Goal: Information Seeking & Learning: Find specific page/section

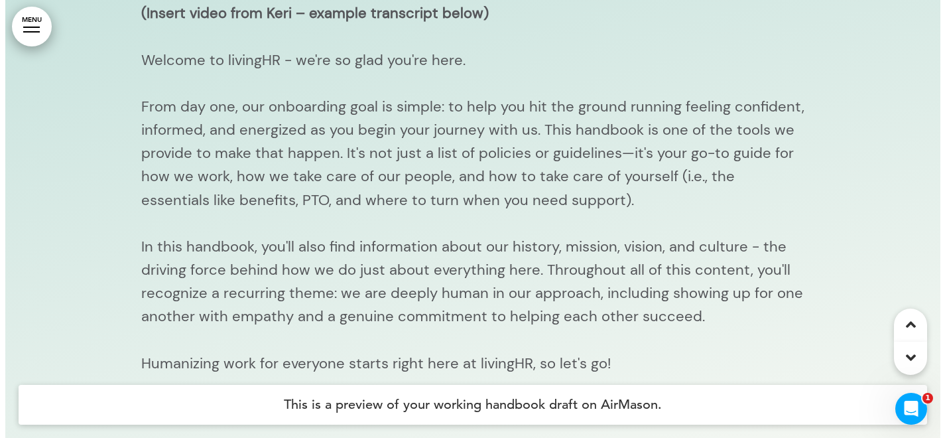
scroll to position [483, 0]
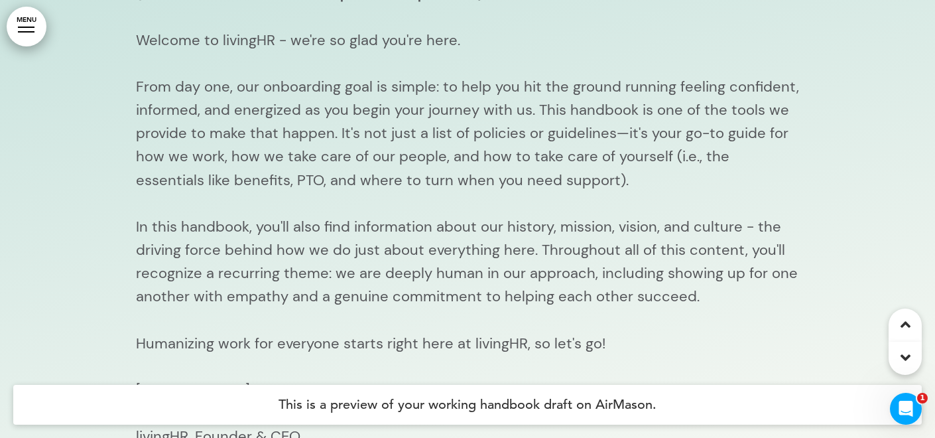
click at [35, 31] on link "MENU" at bounding box center [27, 27] width 40 height 40
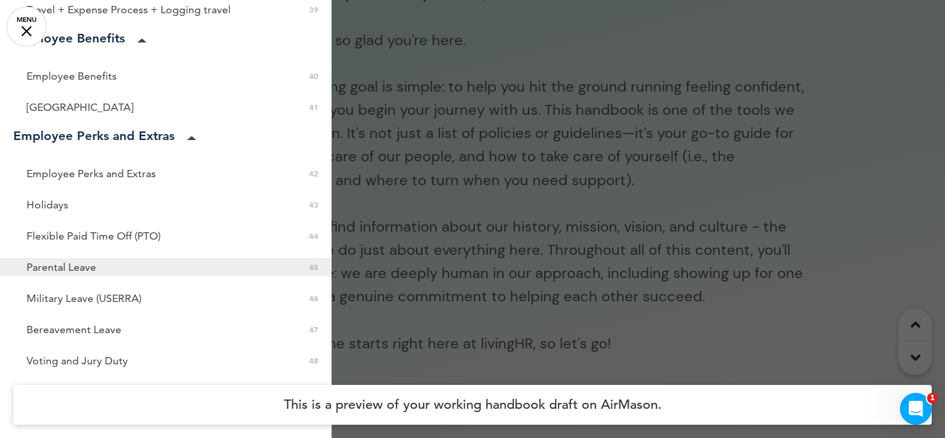
scroll to position [1462, 0]
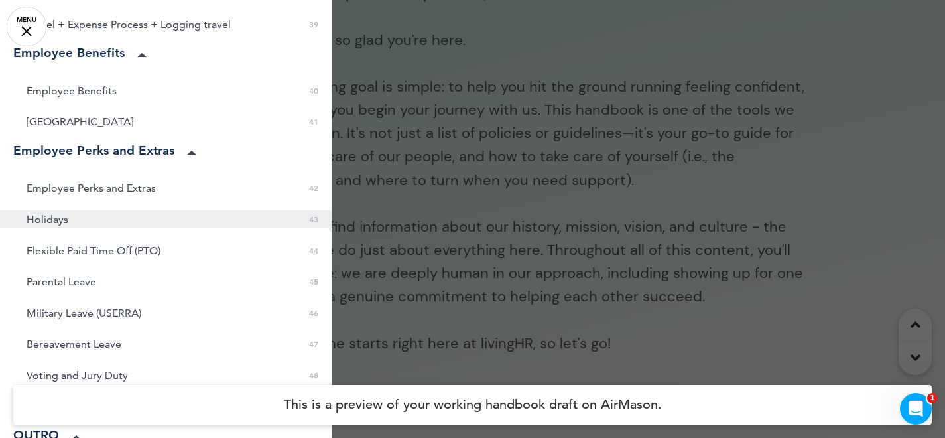
click at [63, 214] on span "Holidays" at bounding box center [48, 219] width 42 height 11
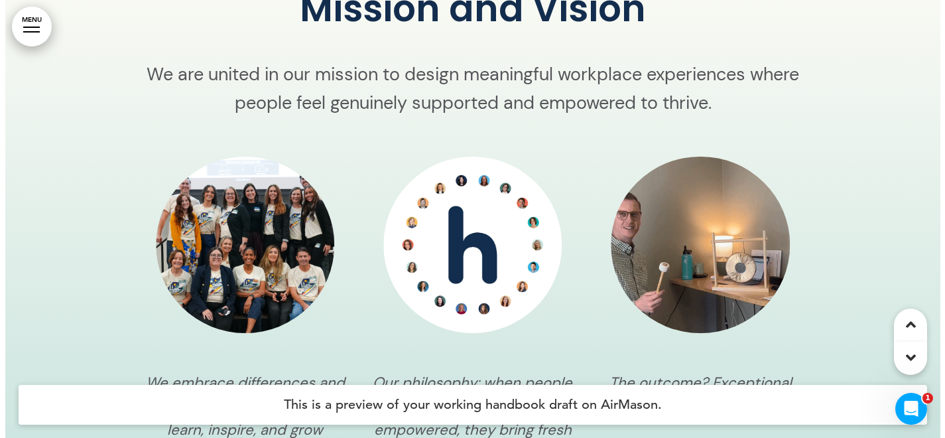
scroll to position [2625, 0]
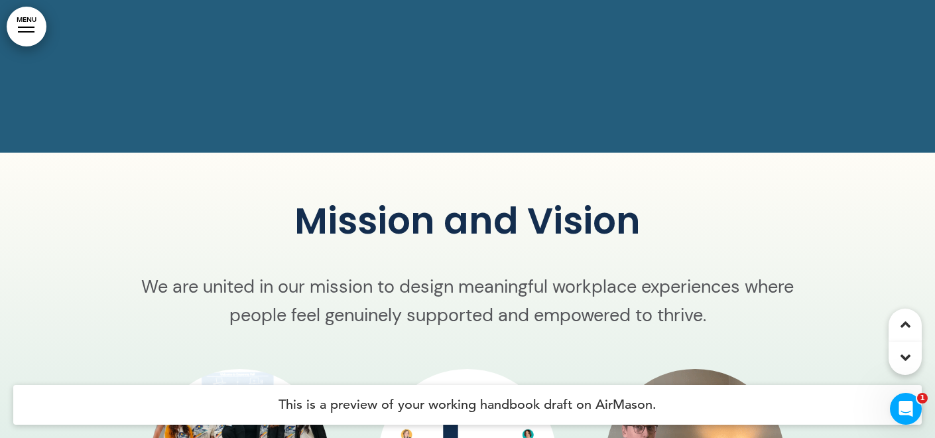
click at [27, 24] on link "MENU" at bounding box center [27, 27] width 40 height 40
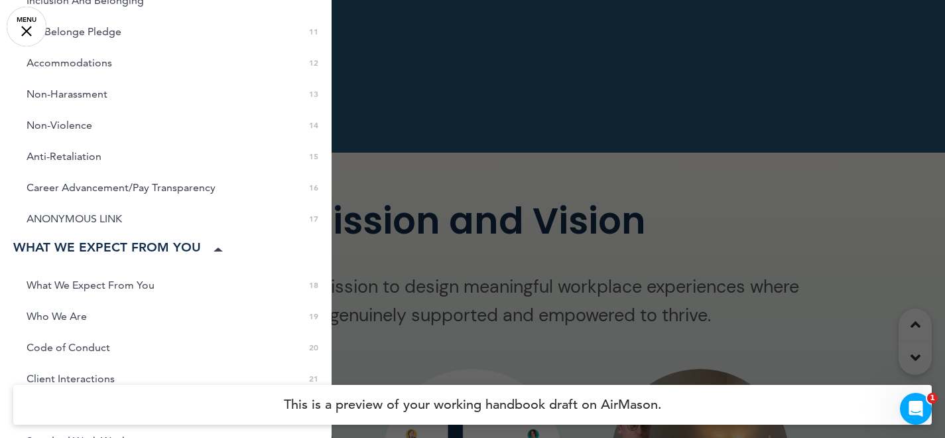
scroll to position [0, 0]
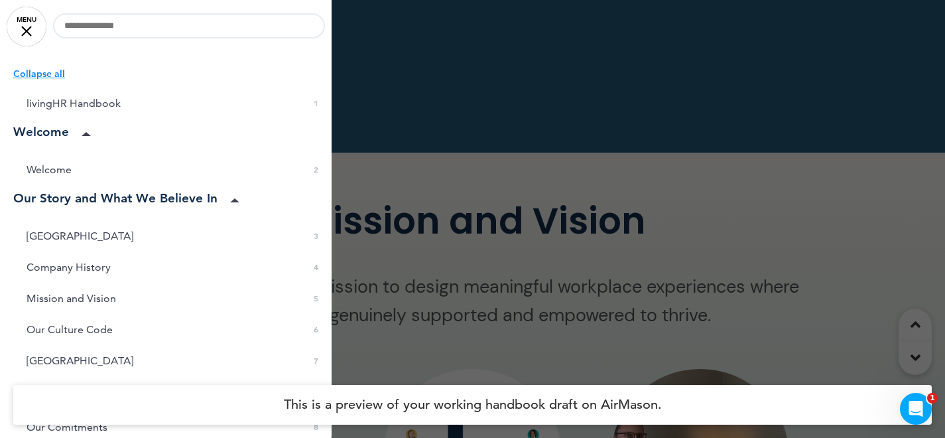
click at [48, 71] on p "Collapse all" at bounding box center [172, 73] width 318 height 15
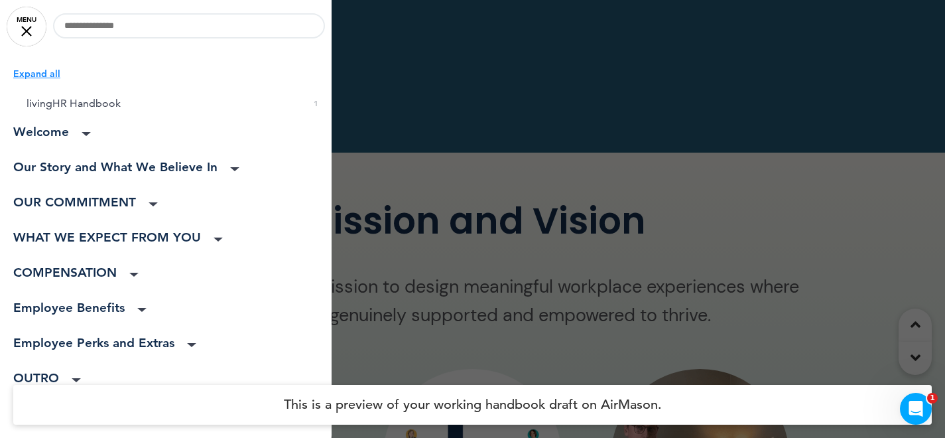
click at [39, 72] on p "Expand all" at bounding box center [172, 73] width 318 height 15
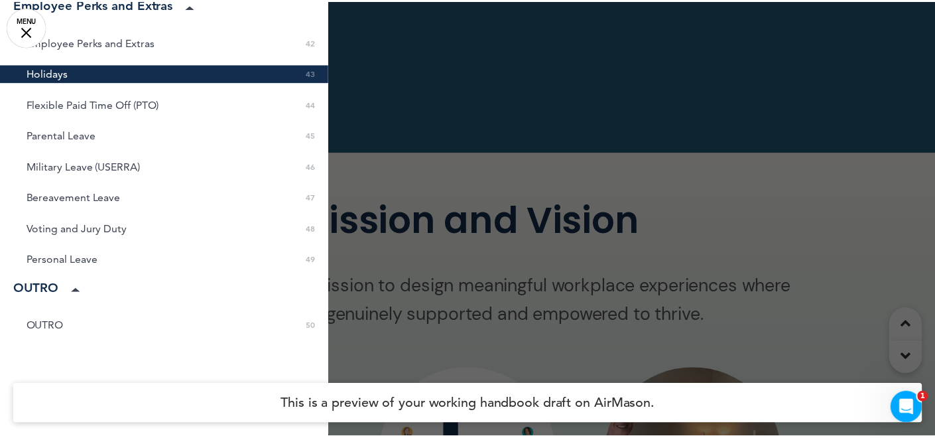
scroll to position [1638, 0]
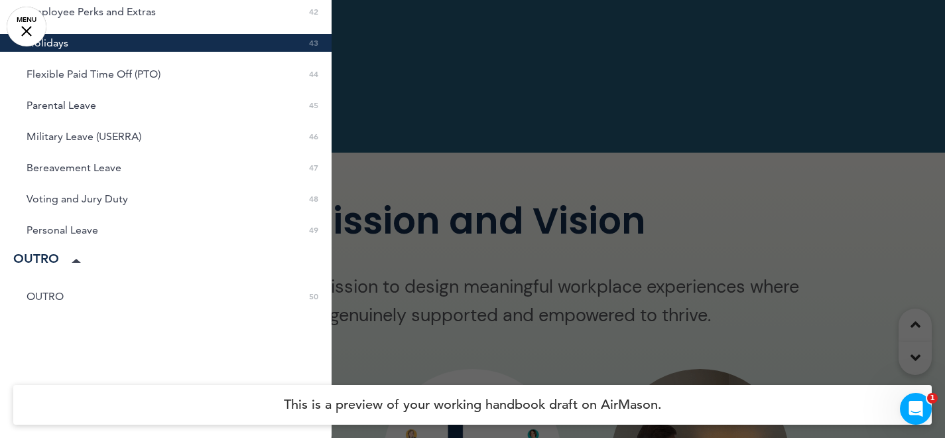
click at [28, 27] on link "MENU" at bounding box center [27, 27] width 40 height 40
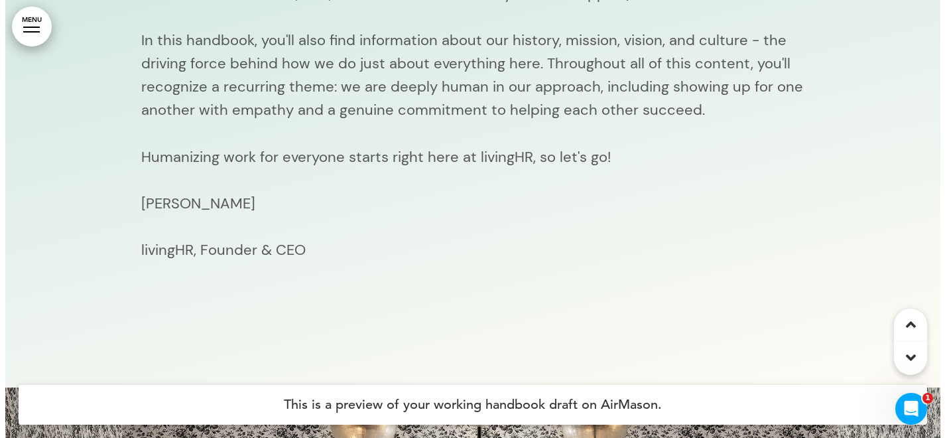
scroll to position [0, 0]
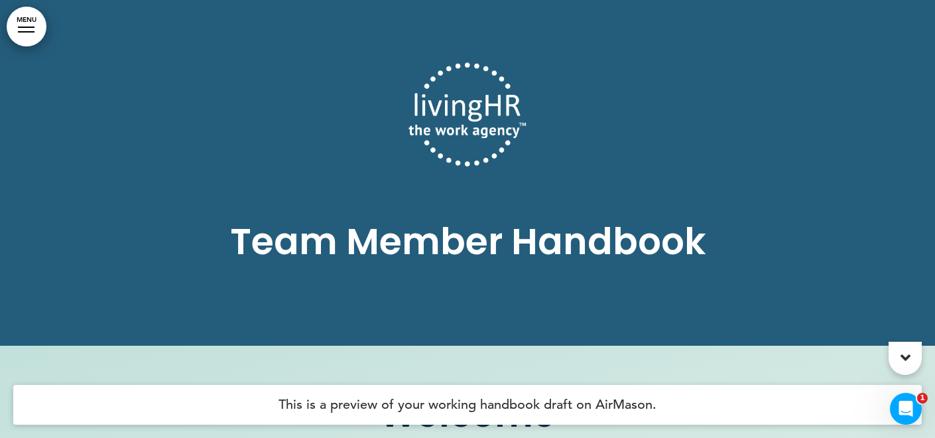
click at [29, 0] on div at bounding box center [467, 172] width 935 height 345
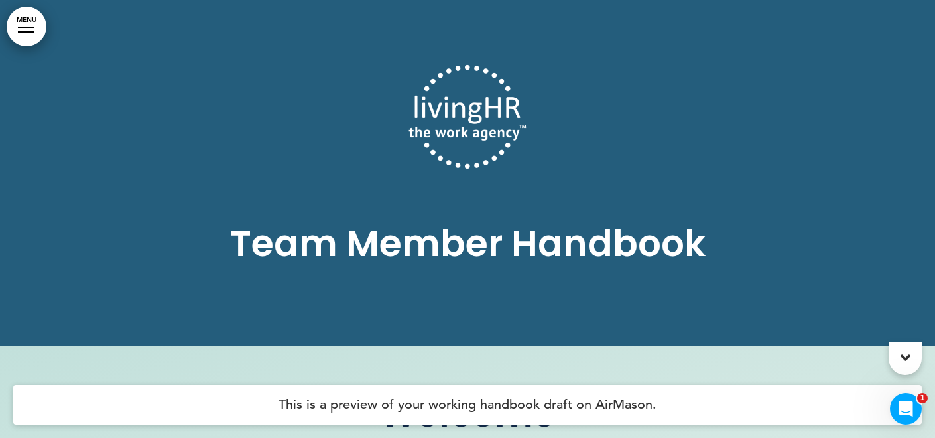
click at [29, 17] on link "MENU" at bounding box center [27, 27] width 40 height 40
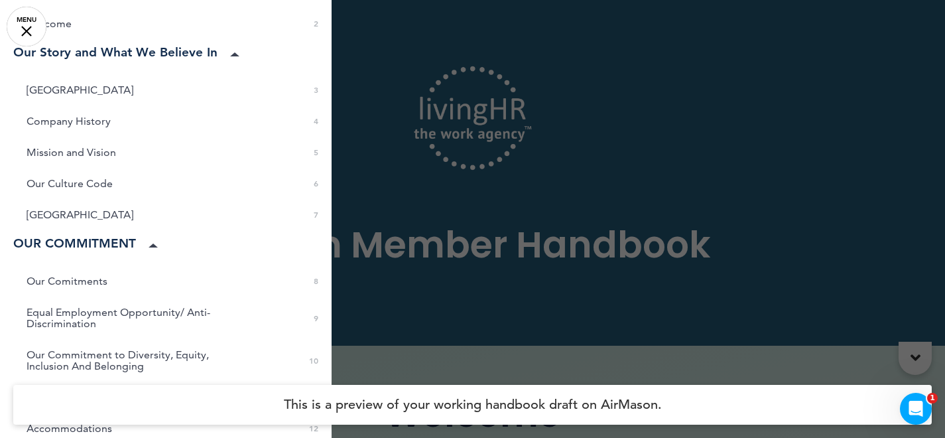
scroll to position [204, 0]
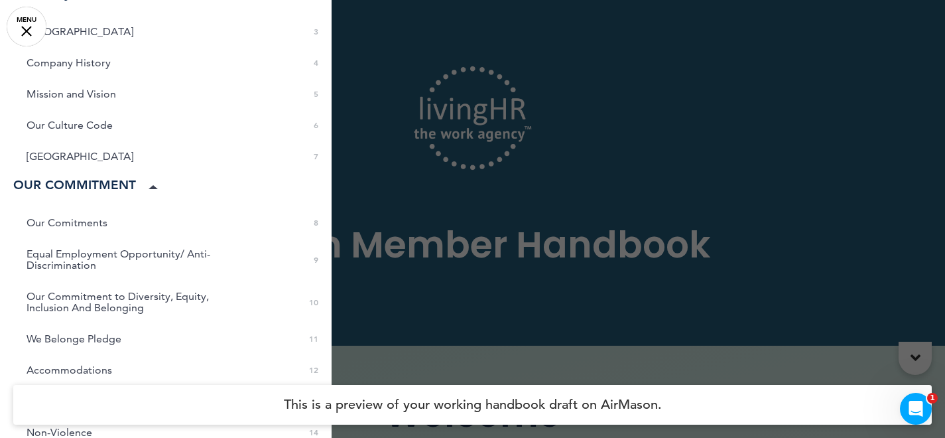
click at [107, 389] on h4 "This is a preview of your working handbook draft on AirMason." at bounding box center [472, 405] width 918 height 40
click at [98, 406] on h4 "This is a preview of your working handbook draft on AirMason." at bounding box center [472, 405] width 918 height 40
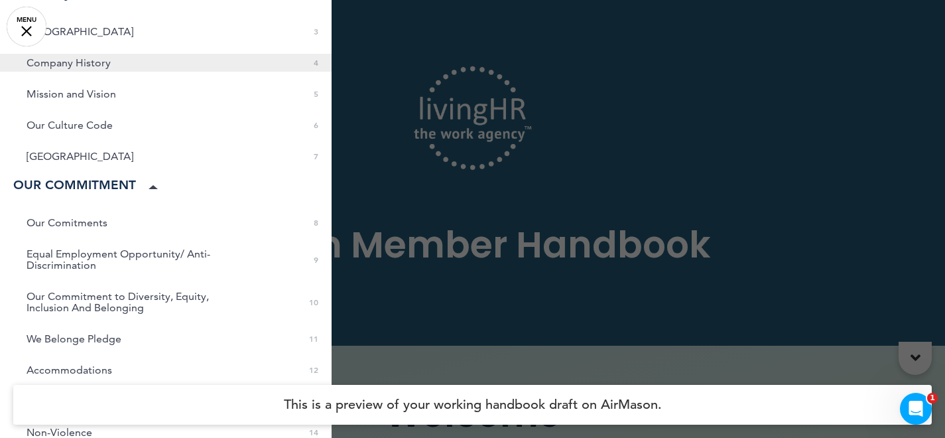
scroll to position [0, 0]
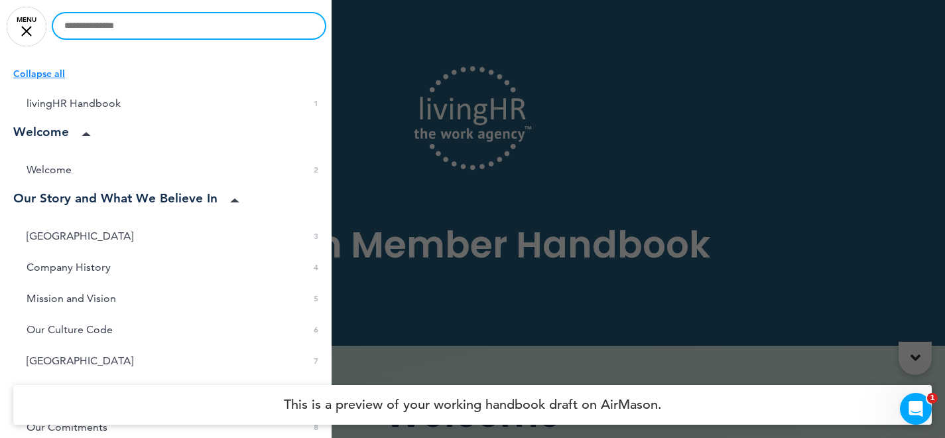
click at [133, 31] on input "text" at bounding box center [189, 25] width 272 height 25
type input "********"
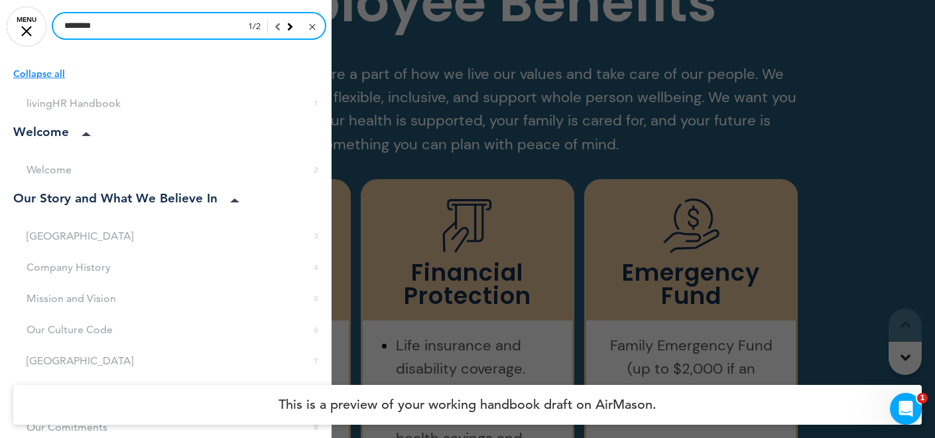
scroll to position [31216, 0]
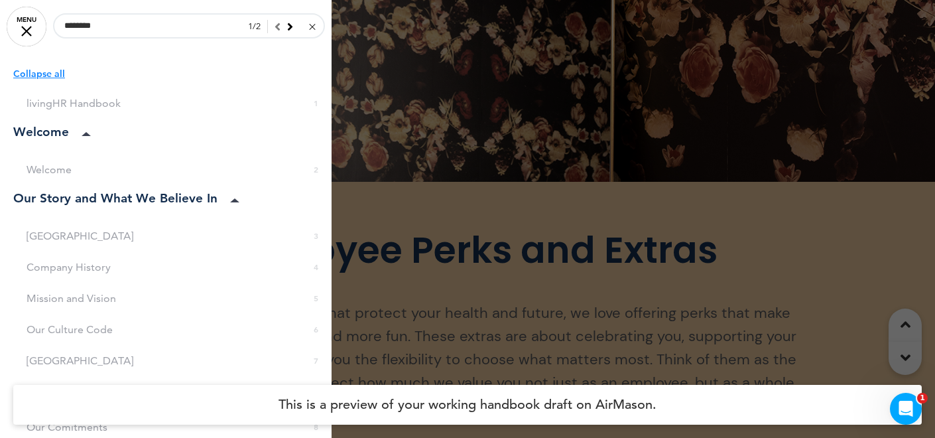
click at [435, 201] on div at bounding box center [467, 219] width 935 height 438
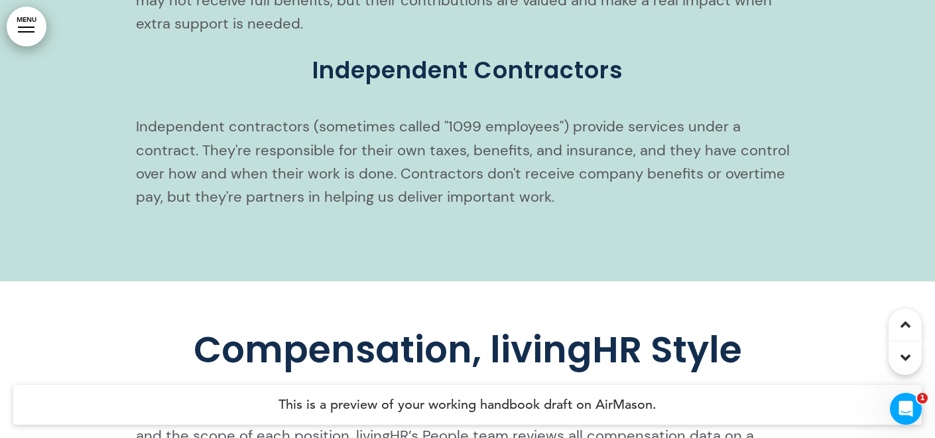
scroll to position [25336, 0]
